Goal: Download file/media

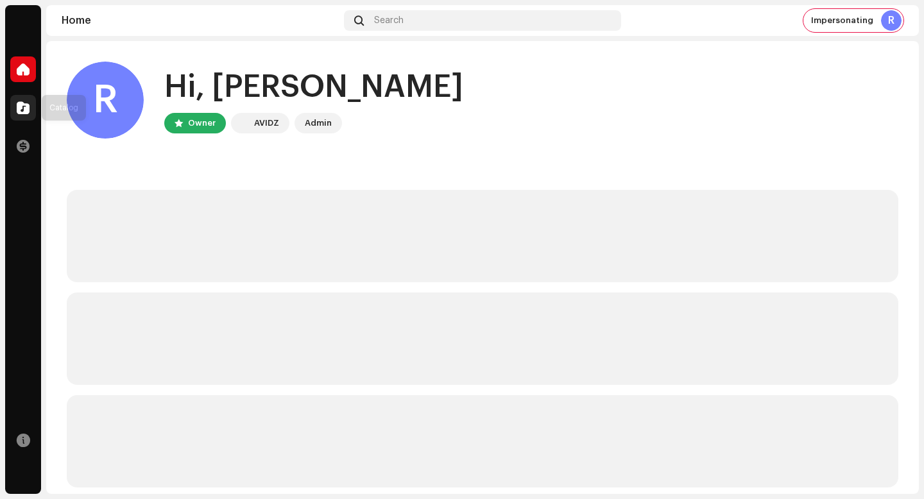
click at [30, 110] on div at bounding box center [23, 108] width 26 height 26
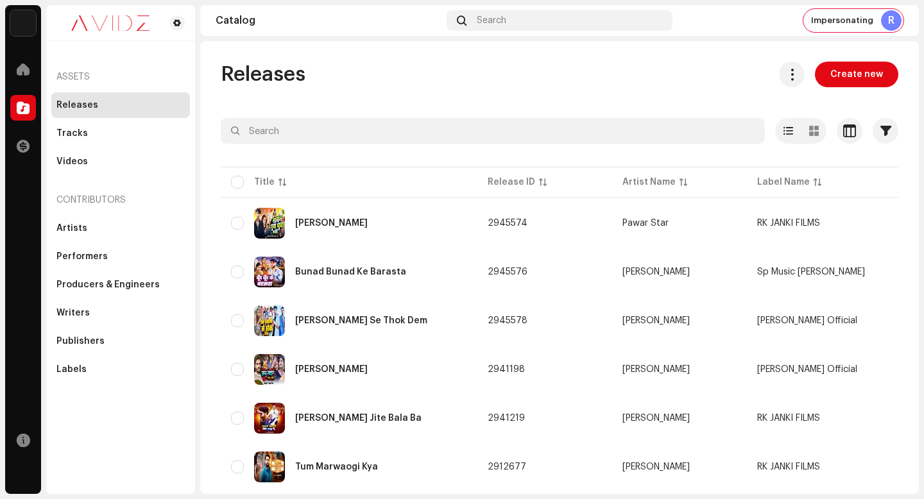
click at [790, 74] on span at bounding box center [792, 74] width 12 height 10
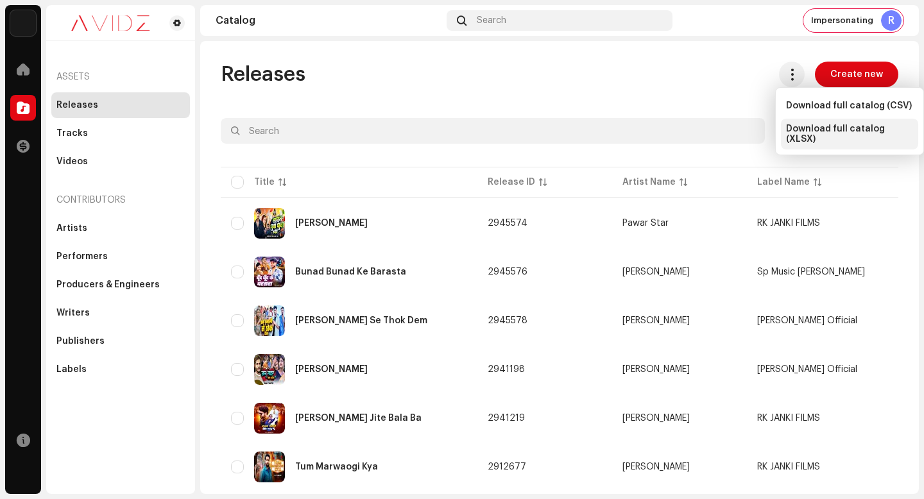
click at [811, 139] on div "Download full catalog (XLSX)" at bounding box center [849, 134] width 137 height 31
click at [98, 137] on div "Tracks" at bounding box center [120, 133] width 128 height 10
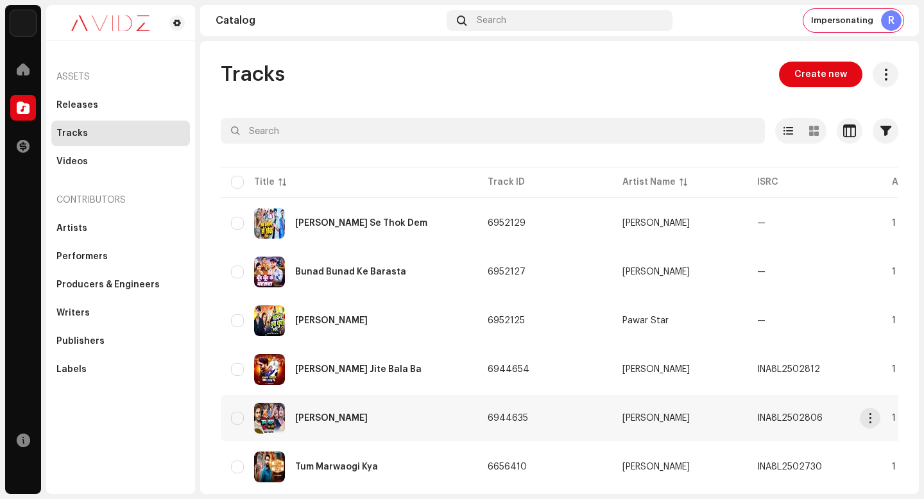
scroll to position [915, 0]
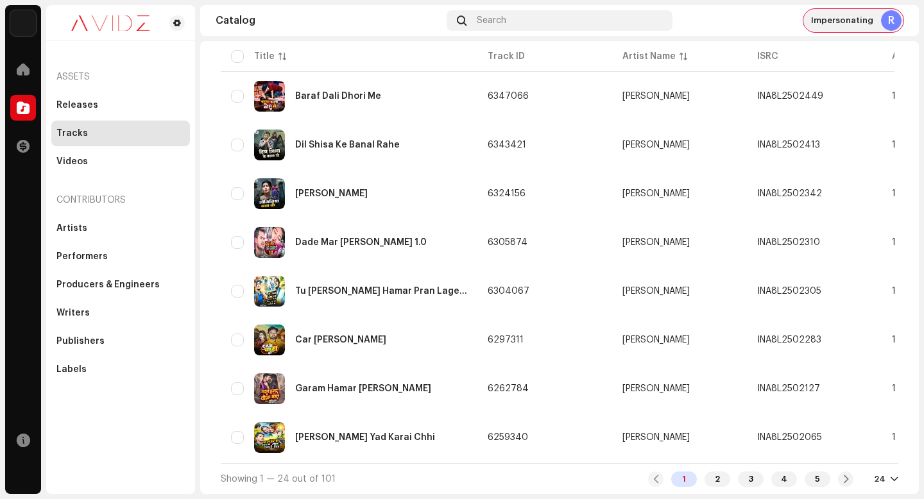
click at [864, 21] on span "Impersonating" at bounding box center [842, 20] width 62 height 10
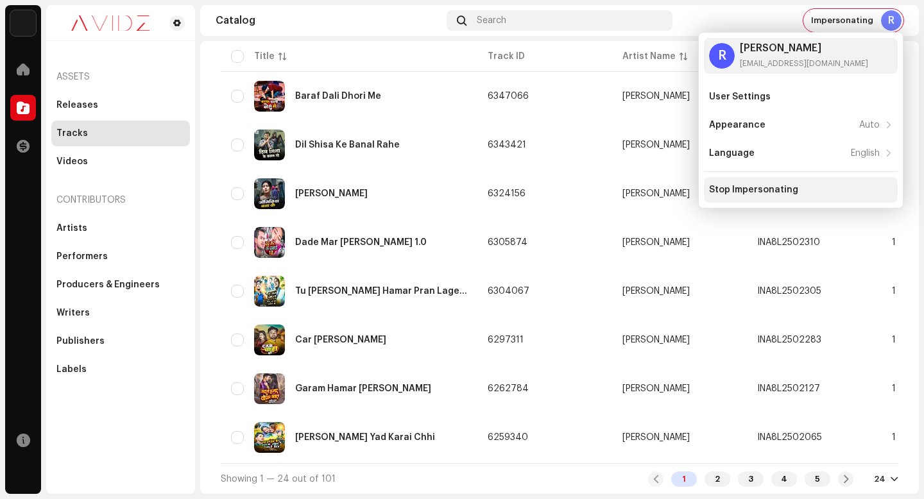
click at [828, 190] on div "Stop Impersonating" at bounding box center [800, 190] width 183 height 10
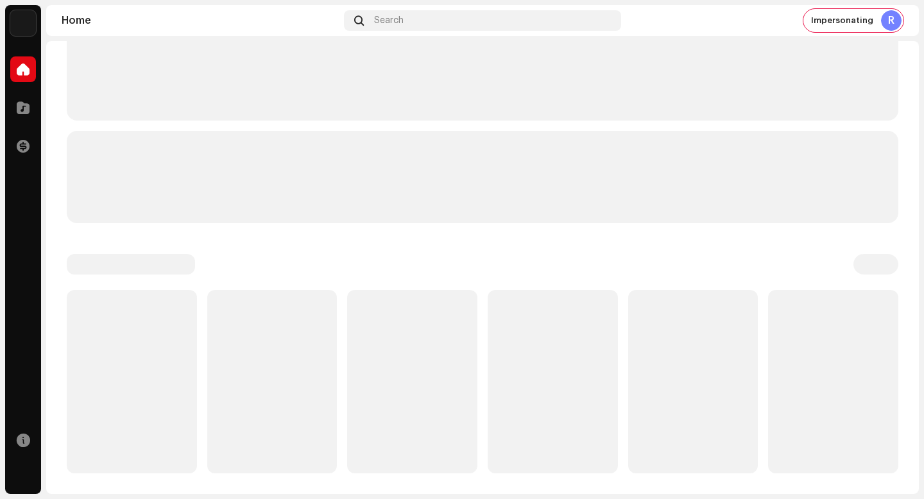
scroll to position [230, 0]
